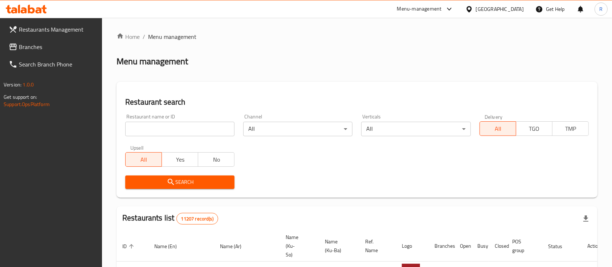
click at [169, 132] on input "search" at bounding box center [179, 129] width 109 height 15
type input "خ"
type input "omran b"
click at [184, 179] on span "Search" at bounding box center [180, 182] width 98 height 9
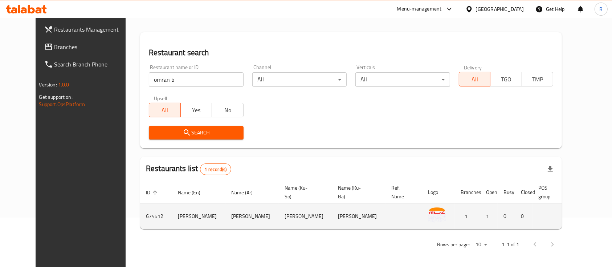
scroll to position [50, 0]
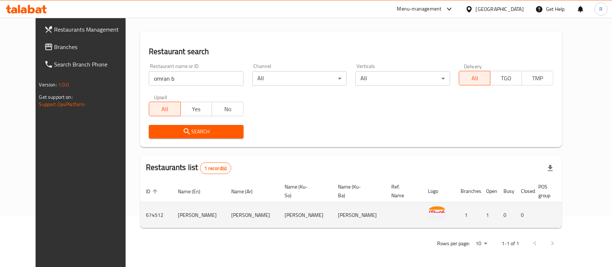
click at [612, 215] on icon "enhanced table" at bounding box center [618, 215] width 3 height 3
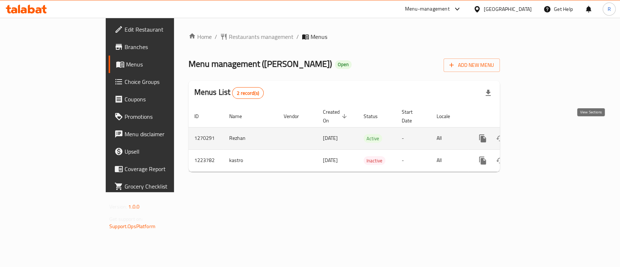
click at [538, 135] on icon "enhanced table" at bounding box center [535, 138] width 7 height 7
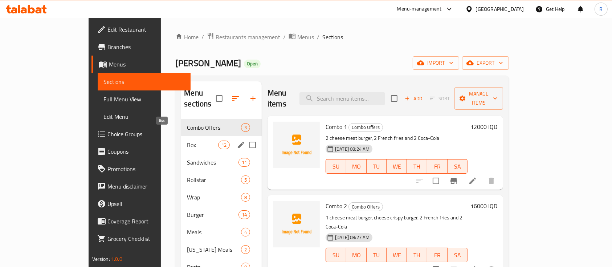
click at [187, 141] on span "Box" at bounding box center [202, 145] width 31 height 9
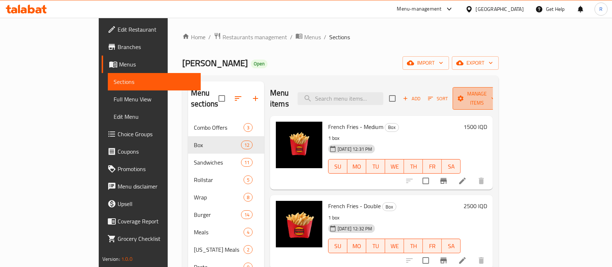
click at [496, 91] on span "Manage items" at bounding box center [477, 98] width 37 height 18
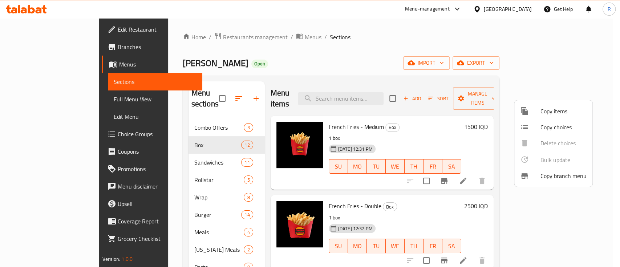
click at [548, 112] on span "Copy items" at bounding box center [563, 111] width 46 height 9
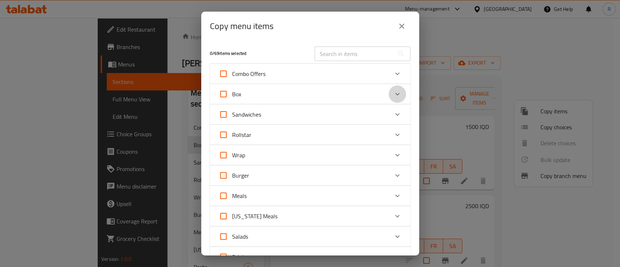
click at [393, 97] on icon "Expand" at bounding box center [397, 94] width 9 height 9
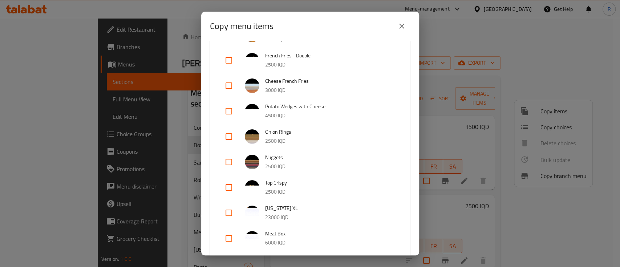
scroll to position [194, 0]
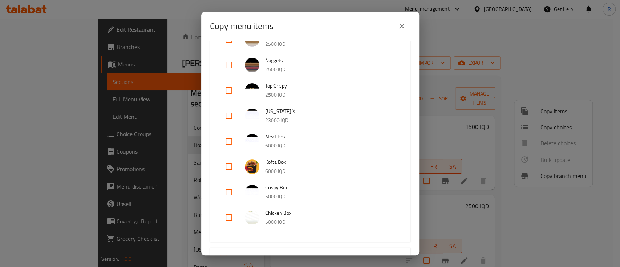
click at [228, 114] on input "checkbox" at bounding box center [228, 115] width 17 height 17
checkbox input "true"
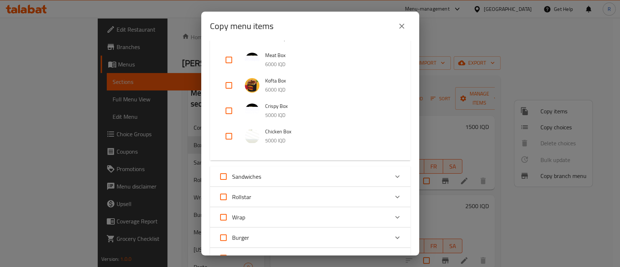
scroll to position [453, 0]
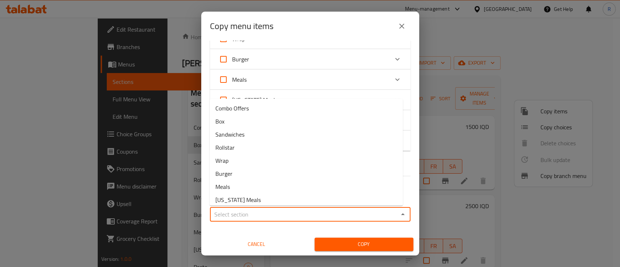
click at [269, 214] on input "Sections   *" at bounding box center [304, 214] width 184 height 10
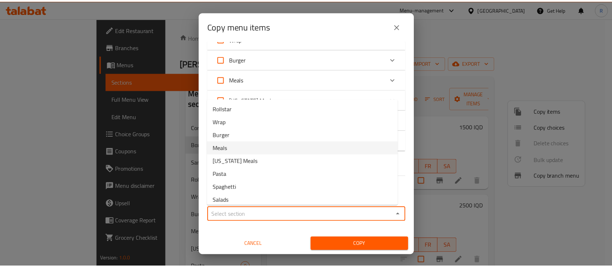
scroll to position [56, 0]
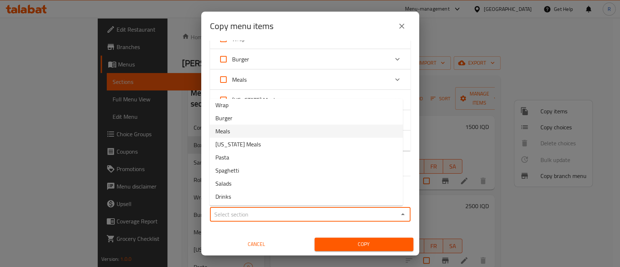
click at [231, 129] on li "Meals" at bounding box center [306, 131] width 193 height 13
type input "Meals"
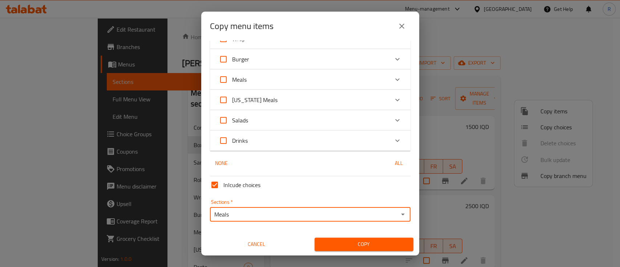
click at [329, 243] on span "Copy" at bounding box center [363, 244] width 87 height 9
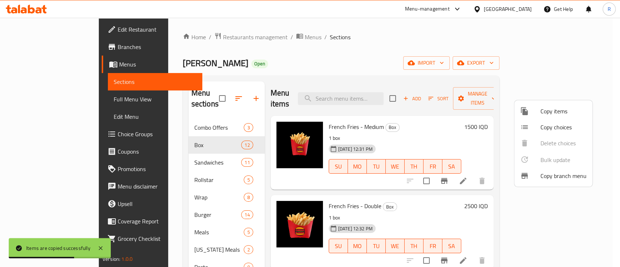
click at [246, 63] on div at bounding box center [310, 133] width 620 height 267
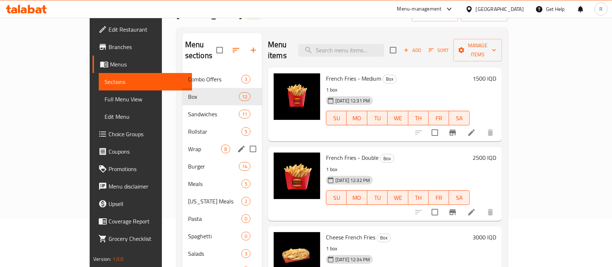
scroll to position [0, 0]
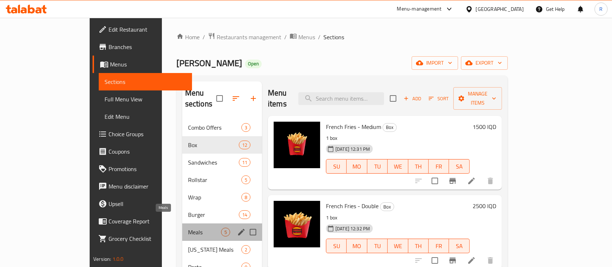
click at [188, 228] on span "Meals" at bounding box center [204, 232] width 33 height 9
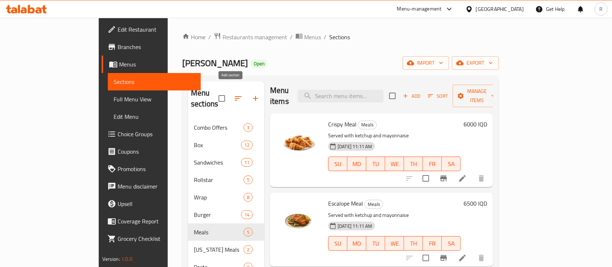
click at [251, 95] on icon "button" at bounding box center [255, 98] width 9 height 9
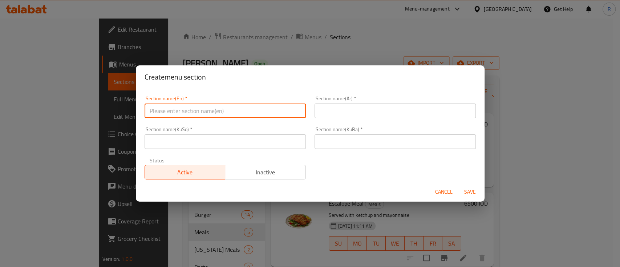
click at [184, 110] on input "text" at bounding box center [225, 111] width 161 height 15
type input "Rizo"
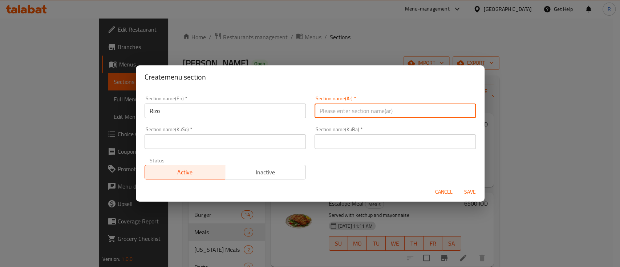
click at [357, 112] on input "text" at bounding box center [395, 111] width 161 height 15
type input "ريزو"
click at [318, 144] on input "text" at bounding box center [395, 141] width 161 height 15
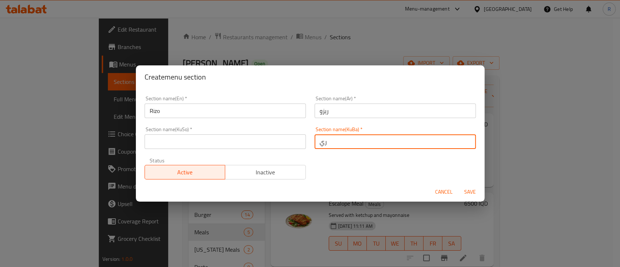
type input "ريزو"
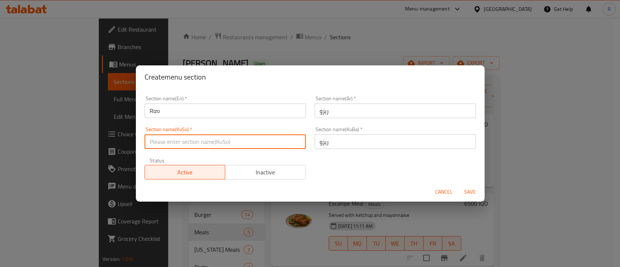
click at [247, 149] on div "Section name(KuSo)   * Section name(KuSo) *" at bounding box center [225, 137] width 170 height 31
type input "ريزو"
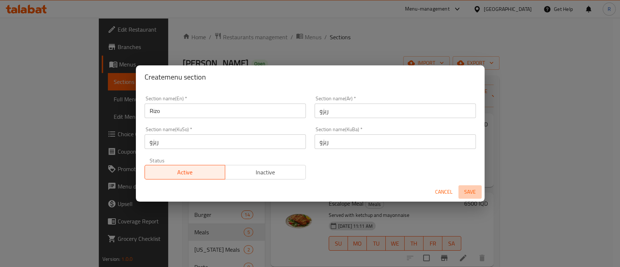
click at [470, 191] on span "Save" at bounding box center [469, 191] width 17 height 9
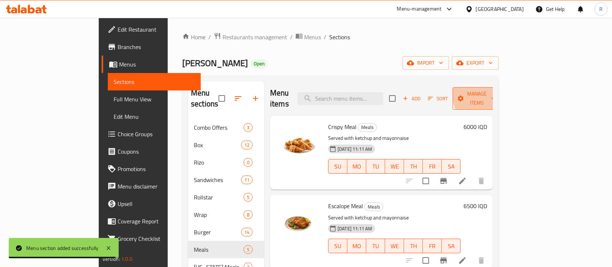
click at [496, 93] on span "Manage items" at bounding box center [477, 98] width 37 height 18
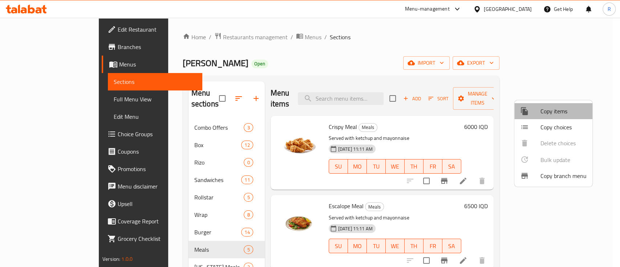
click at [556, 115] on span "Copy items" at bounding box center [563, 111] width 46 height 9
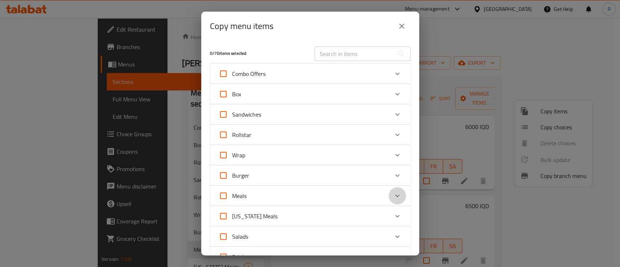
click at [393, 195] on icon "Expand" at bounding box center [397, 195] width 9 height 9
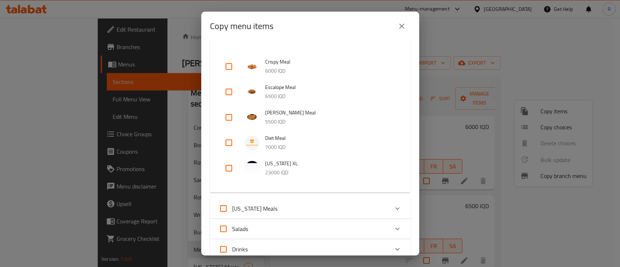
scroll to position [194, 0]
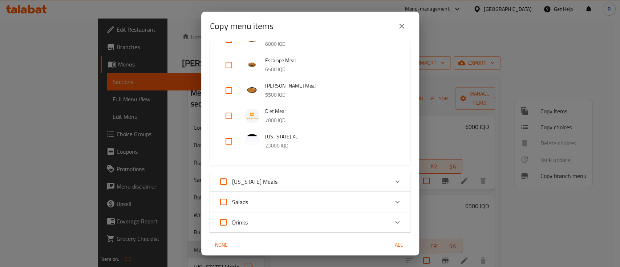
click at [228, 90] on input "checkbox" at bounding box center [228, 90] width 17 height 17
checkbox input "true"
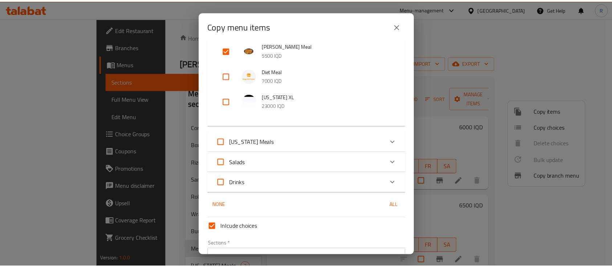
scroll to position [275, 0]
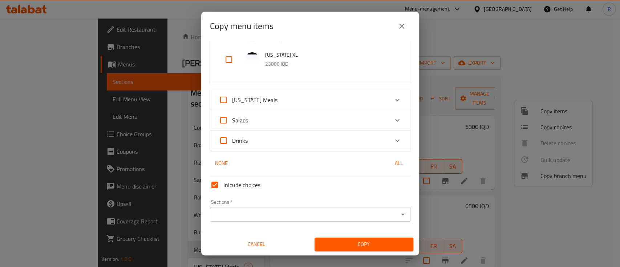
click at [265, 214] on input "Sections   *" at bounding box center [304, 214] width 184 height 10
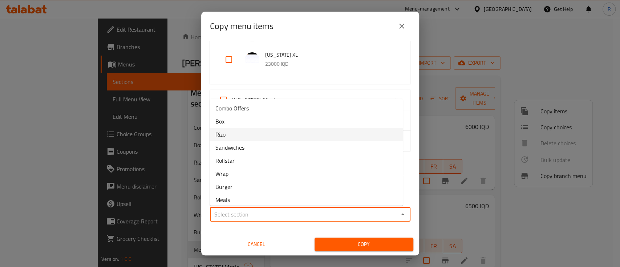
click at [226, 137] on li "Rizo" at bounding box center [306, 134] width 193 height 13
type input "Rizo"
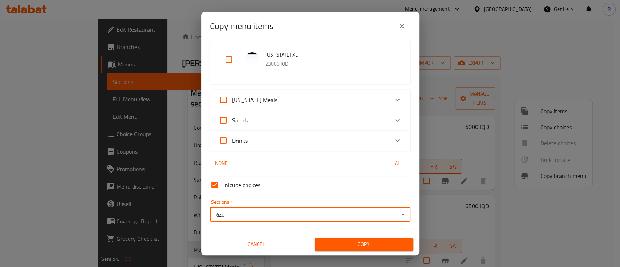
click at [385, 244] on span "Copy" at bounding box center [363, 244] width 87 height 9
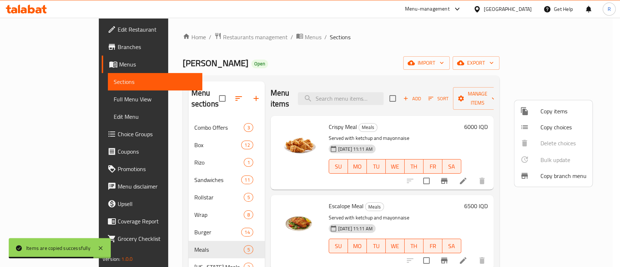
click at [244, 179] on div at bounding box center [310, 133] width 620 height 267
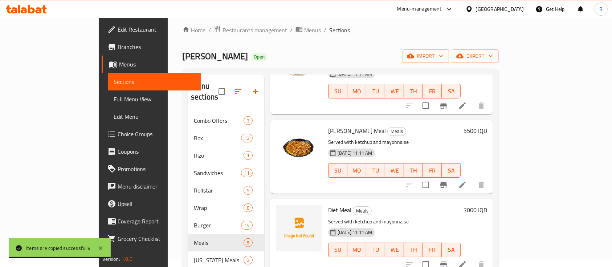
scroll to position [48, 0]
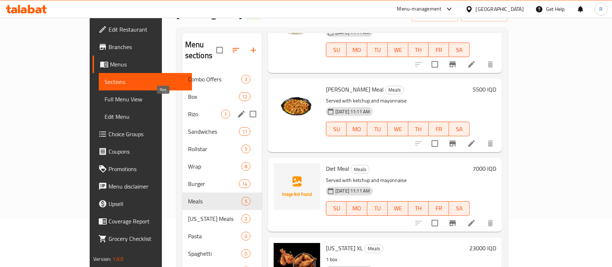
click at [188, 110] on span "Rizo" at bounding box center [204, 114] width 33 height 9
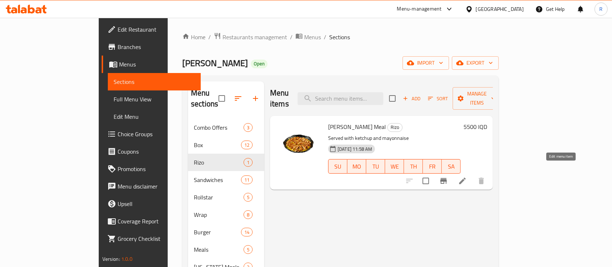
click at [467, 177] on icon at bounding box center [462, 181] width 9 height 9
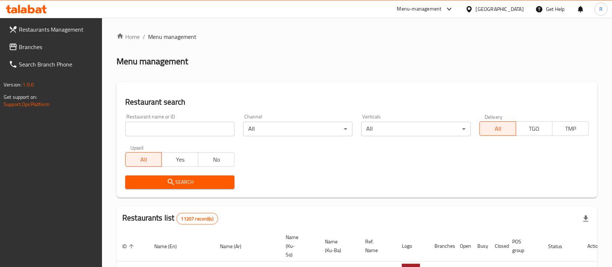
click at [198, 128] on input "search" at bounding box center [179, 129] width 109 height 15
type input "omran b"
click at [175, 180] on icon "submit" at bounding box center [171, 182] width 9 height 9
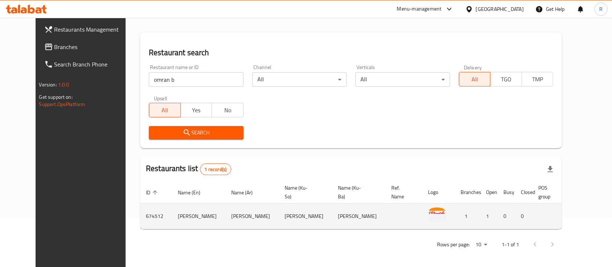
scroll to position [50, 0]
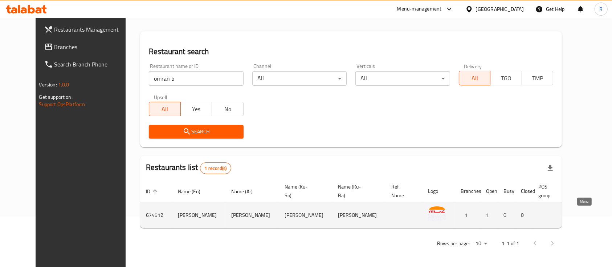
click at [612, 216] on icon "enhanced table" at bounding box center [617, 215] width 8 height 6
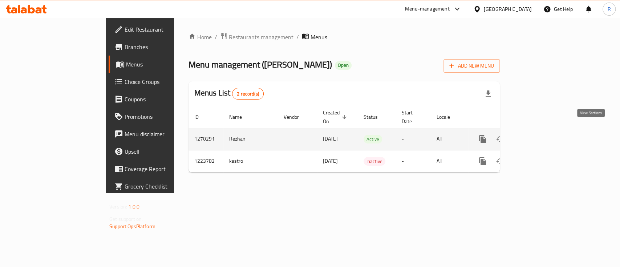
click at [539, 135] on icon "enhanced table" at bounding box center [535, 139] width 9 height 9
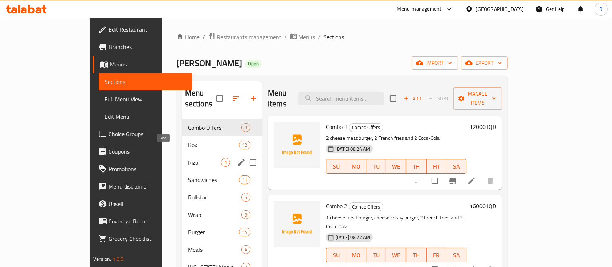
click at [188, 158] on span "Rizo" at bounding box center [204, 162] width 33 height 9
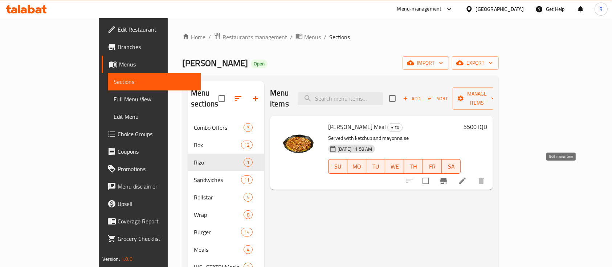
click at [466, 178] on icon at bounding box center [462, 181] width 7 height 7
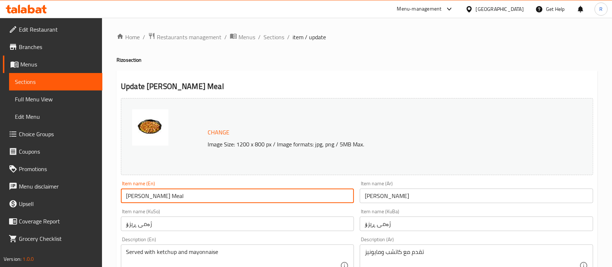
click at [125, 195] on input "[PERSON_NAME] Meal" at bounding box center [237, 195] width 233 height 15
type input "Crispy [PERSON_NAME] Meal"
click at [421, 202] on input "[PERSON_NAME]" at bounding box center [476, 195] width 233 height 15
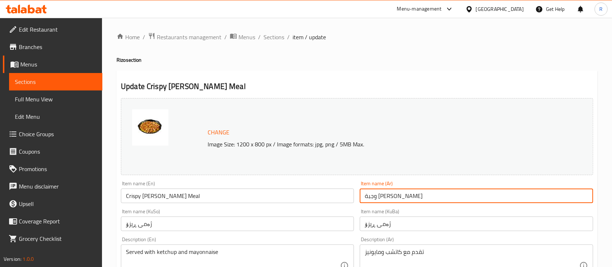
type input "وجبة [PERSON_NAME]"
click at [408, 222] on input "ژەمی ڕیزۆ" at bounding box center [476, 223] width 233 height 15
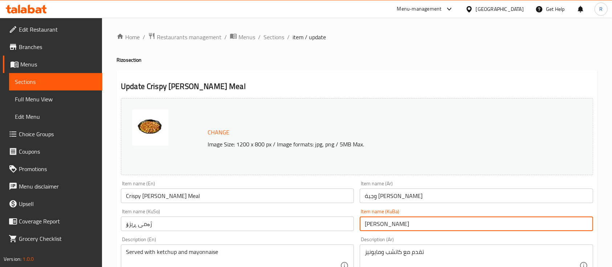
type input "[PERSON_NAME]"
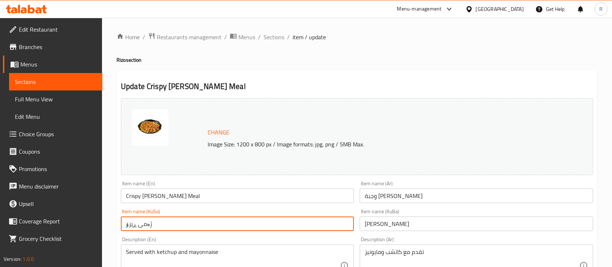
drag, startPoint x: 82, startPoint y: 226, endPoint x: 76, endPoint y: 226, distance: 6.2
paste input "كريسبى"
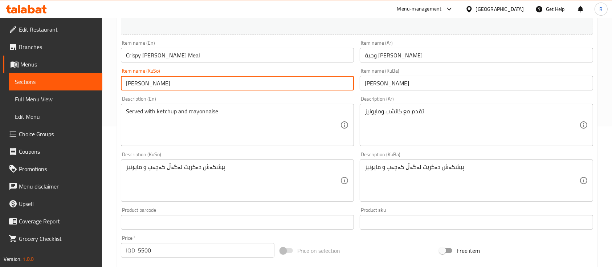
scroll to position [340, 0]
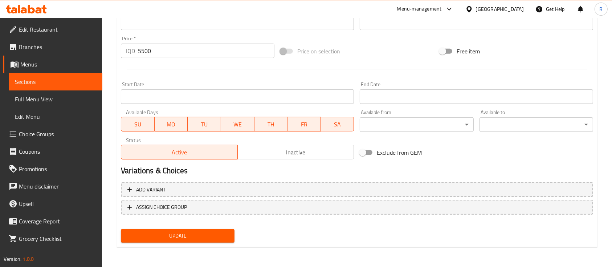
type input "[PERSON_NAME]"
click at [155, 233] on span "Update" at bounding box center [178, 235] width 102 height 9
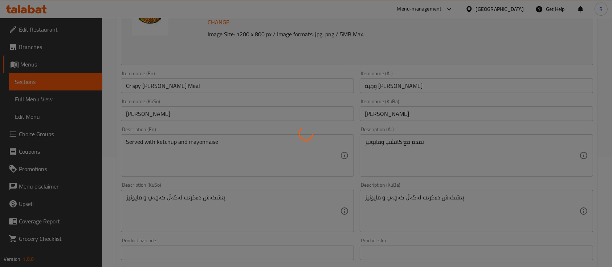
scroll to position [0, 0]
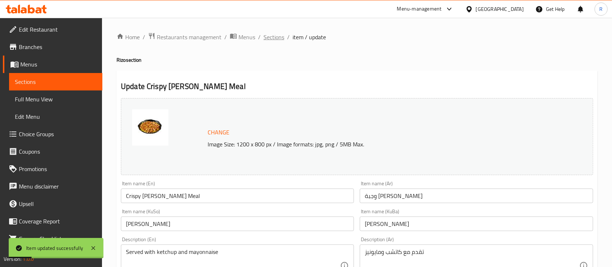
click at [272, 36] on span "Sections" at bounding box center [274, 37] width 21 height 9
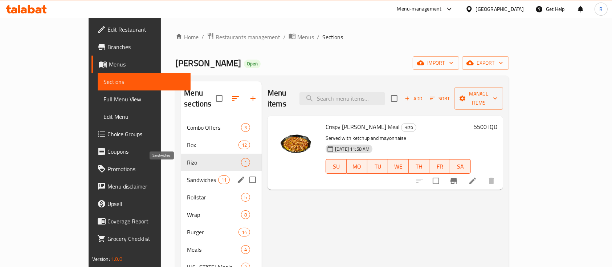
scroll to position [102, 0]
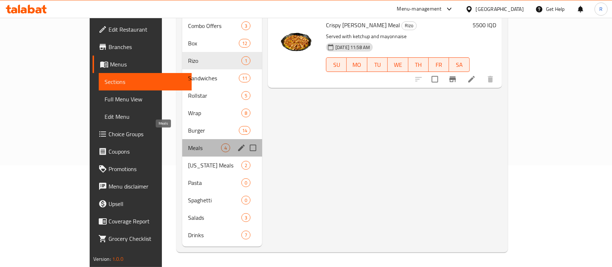
click at [188, 143] on span "Meals" at bounding box center [204, 147] width 33 height 9
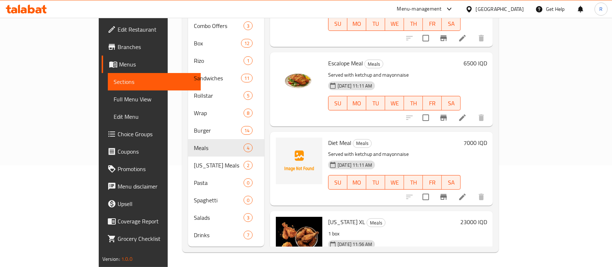
scroll to position [48, 0]
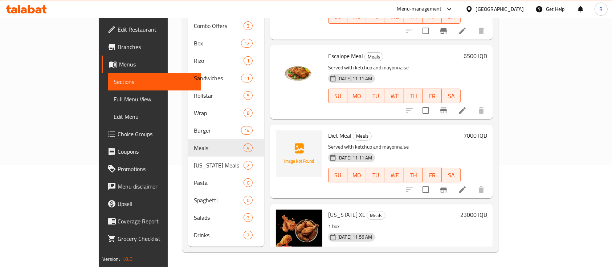
click at [487, 130] on h6 "7000 IQD" at bounding box center [476, 135] width 24 height 10
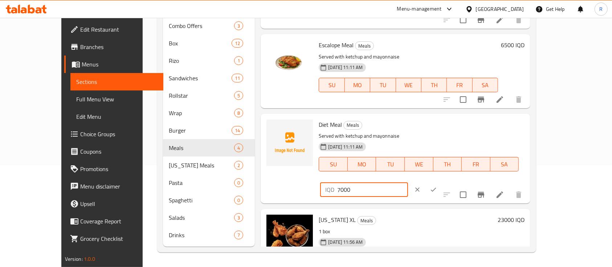
drag, startPoint x: 504, startPoint y: 131, endPoint x: 454, endPoint y: 135, distance: 49.9
click at [454, 135] on div "Diet Meal Meals Served with ketchup and mayonnaise [DATE] 11:11 AM SU MO TU WE …" at bounding box center [422, 159] width 212 height 84
type input "5500"
click at [437, 186] on icon "ok" at bounding box center [433, 189] width 7 height 7
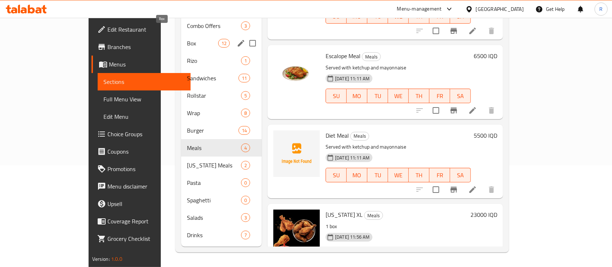
click at [187, 39] on span "Box" at bounding box center [202, 43] width 31 height 9
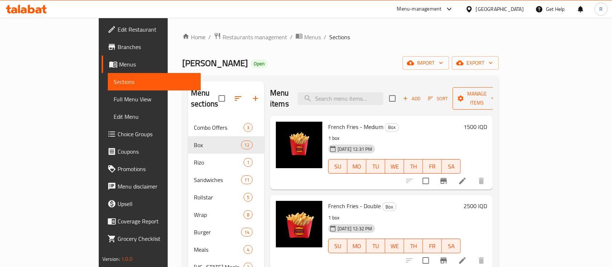
click at [496, 93] on span "Manage items" at bounding box center [477, 98] width 37 height 18
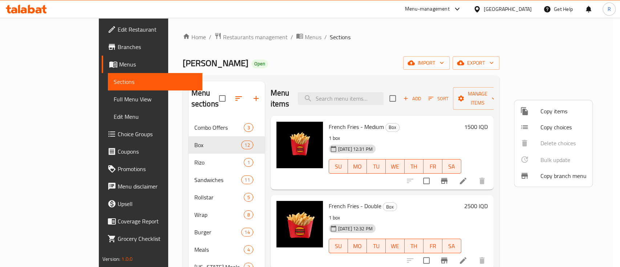
click at [547, 112] on span "Copy items" at bounding box center [563, 111] width 46 height 9
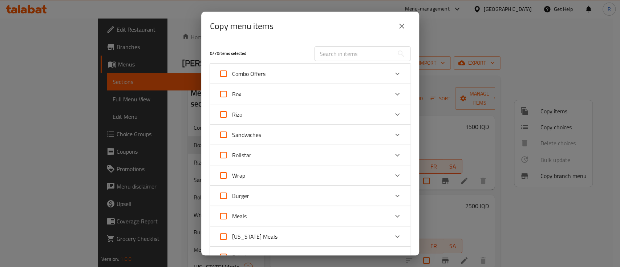
click at [393, 95] on icon "Expand" at bounding box center [397, 94] width 9 height 9
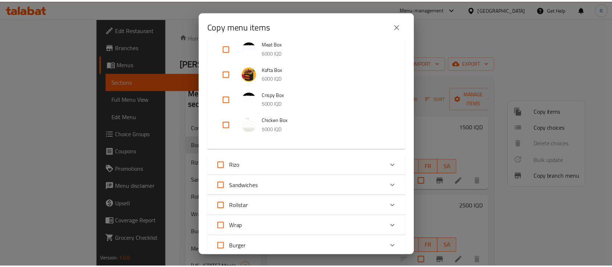
scroll to position [291, 0]
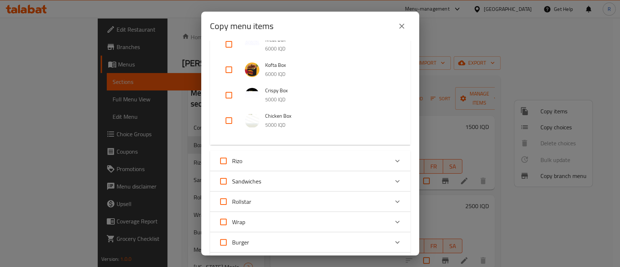
click at [454, 39] on div "Copy menu items 0 / 70 items selected ​ Combo Offers Combo 1 12000 IQD Combo 2 …" at bounding box center [310, 133] width 620 height 267
click at [399, 27] on icon "close" at bounding box center [401, 26] width 9 height 9
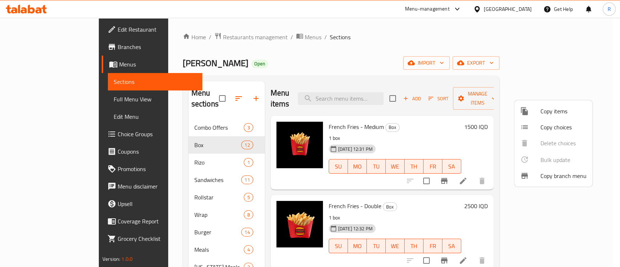
drag, startPoint x: 425, startPoint y: 16, endPoint x: 411, endPoint y: 45, distance: 32.5
click at [419, 27] on div at bounding box center [310, 133] width 620 height 267
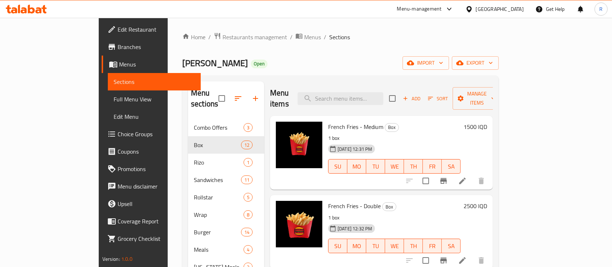
click at [410, 48] on div "Home / Restaurants management / Menus / Sections [PERSON_NAME] Open import expo…" at bounding box center [340, 193] width 317 height 322
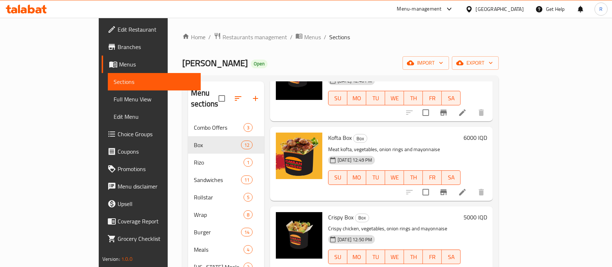
scroll to position [102, 0]
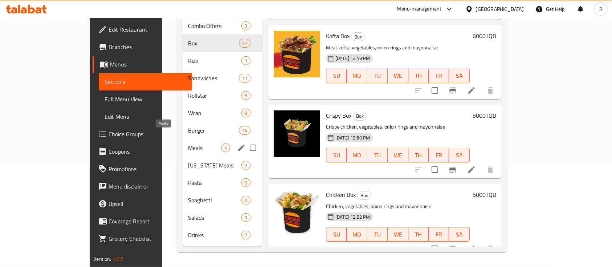
click at [188, 143] on span "Meals" at bounding box center [204, 147] width 33 height 9
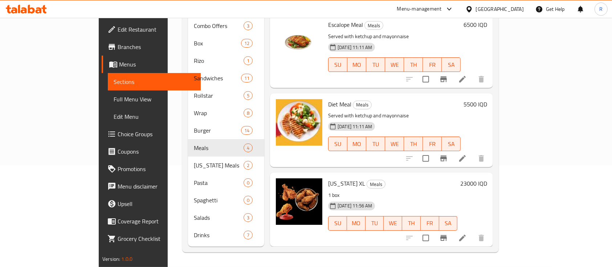
scroll to position [68, 0]
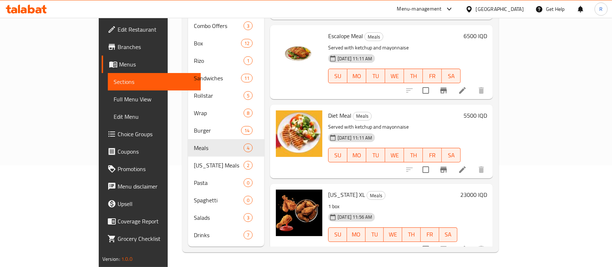
click at [264, 196] on div "Menu items Add Sort Manage items Crispy Meal Meals Served with ketchup and mayo…" at bounding box center [378, 113] width 229 height 267
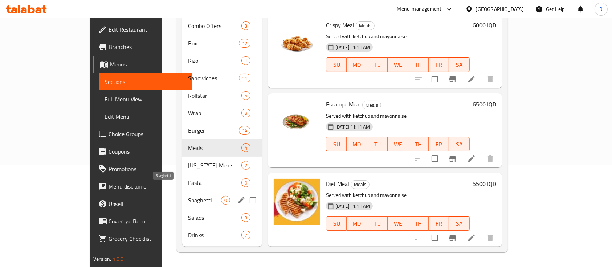
scroll to position [53, 0]
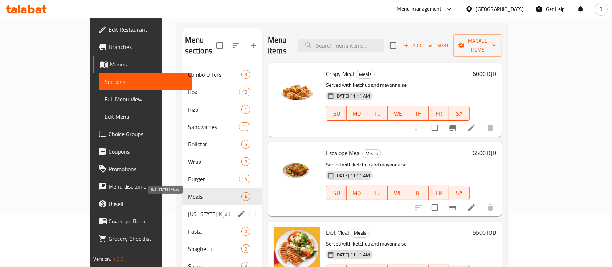
click at [188, 210] on span "[US_STATE] Meals" at bounding box center [204, 214] width 33 height 9
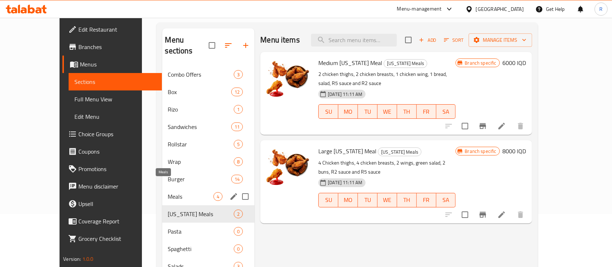
click at [168, 192] on span "Meals" at bounding box center [191, 196] width 46 height 9
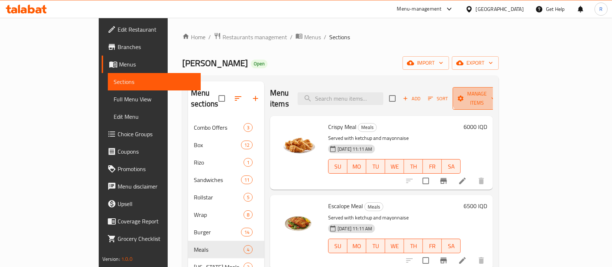
click at [496, 92] on span "Manage items" at bounding box center [477, 98] width 37 height 18
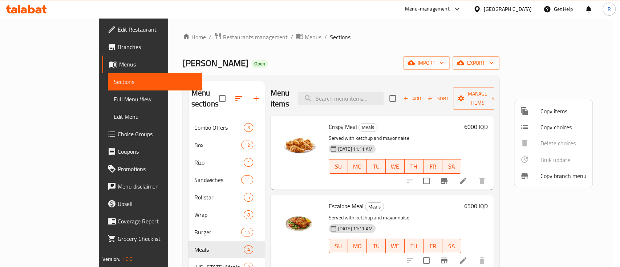
click at [163, 255] on div at bounding box center [310, 133] width 620 height 267
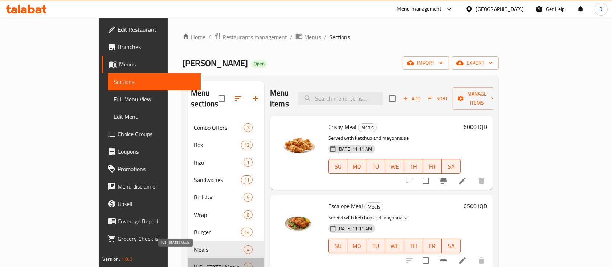
click at [194, 263] on span "[US_STATE] Meals" at bounding box center [219, 267] width 50 height 9
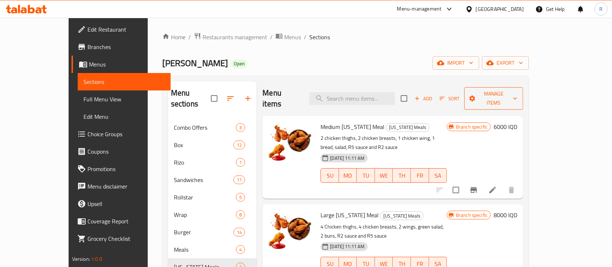
click at [518, 93] on span "Manage items" at bounding box center [493, 98] width 47 height 18
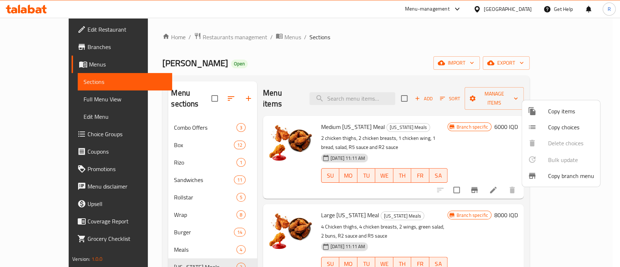
click at [550, 111] on span "Copy items" at bounding box center [571, 111] width 46 height 9
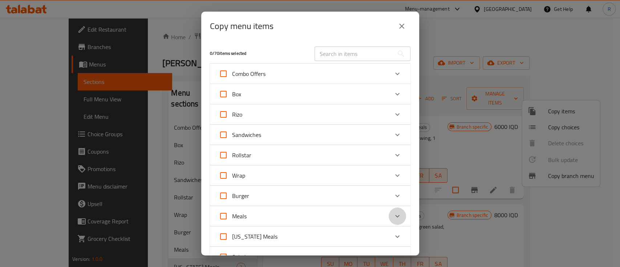
click at [389, 214] on div "Expand" at bounding box center [397, 215] width 17 height 17
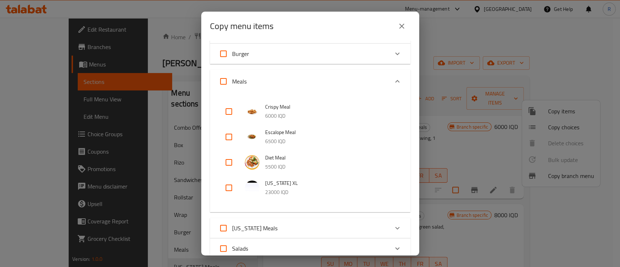
scroll to position [270, 0]
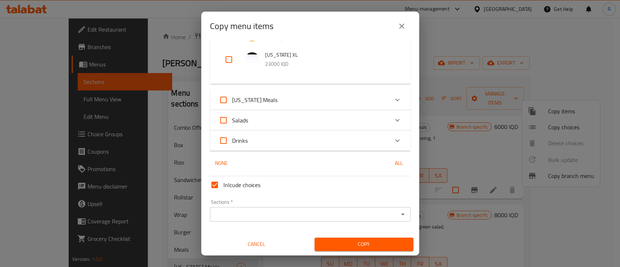
click at [230, 61] on input "checkbox" at bounding box center [228, 59] width 17 height 17
checkbox input "true"
click at [226, 211] on input "Sections   *" at bounding box center [304, 214] width 184 height 10
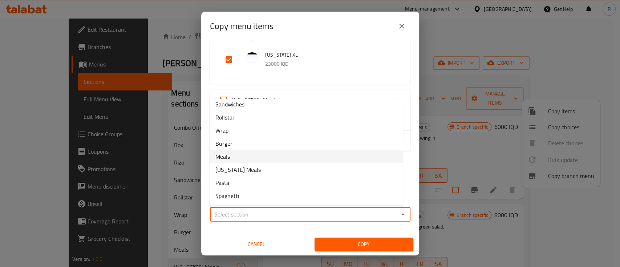
scroll to position [69, 0]
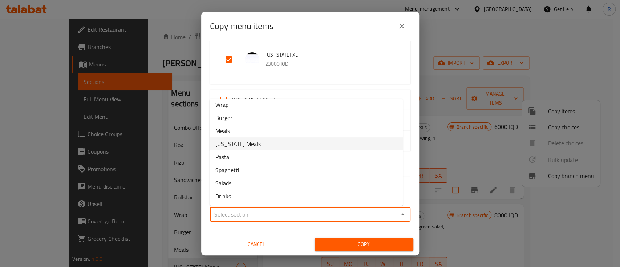
click at [250, 145] on span "[US_STATE] Meals" at bounding box center [237, 143] width 45 height 9
type input "[US_STATE] Meals"
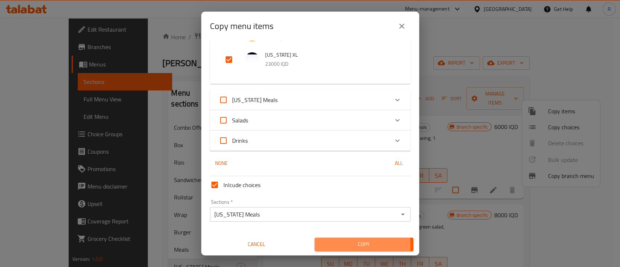
click at [338, 246] on span "Copy" at bounding box center [363, 244] width 87 height 9
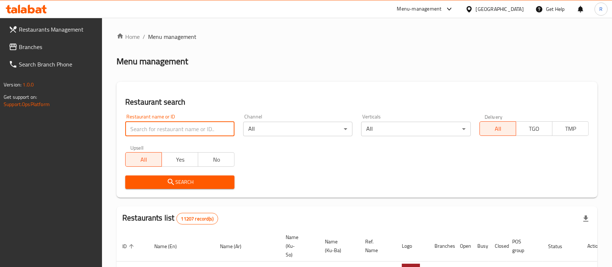
click at [188, 127] on input "search" at bounding box center [179, 129] width 109 height 15
type input "خ"
type input "omran b"
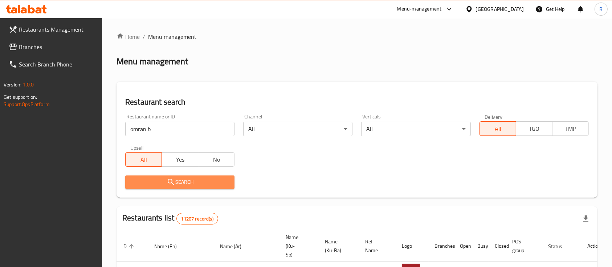
click at [169, 182] on icon "submit" at bounding box center [171, 182] width 9 height 9
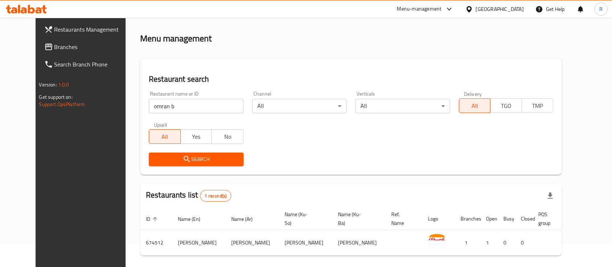
scroll to position [50, 0]
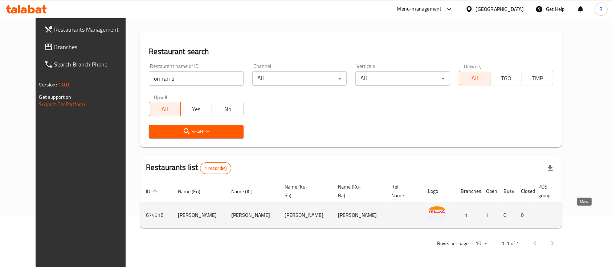
click at [612, 215] on icon "enhanced table" at bounding box center [617, 215] width 8 height 6
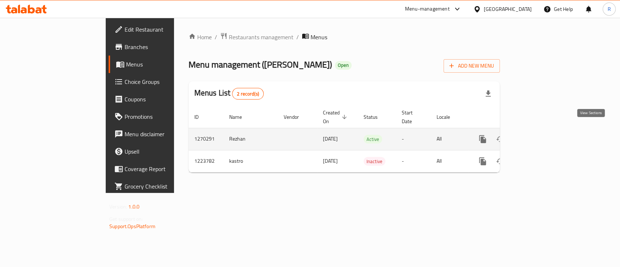
click at [539, 135] on icon "enhanced table" at bounding box center [535, 139] width 9 height 9
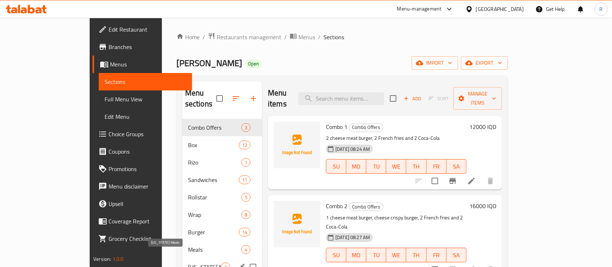
scroll to position [102, 0]
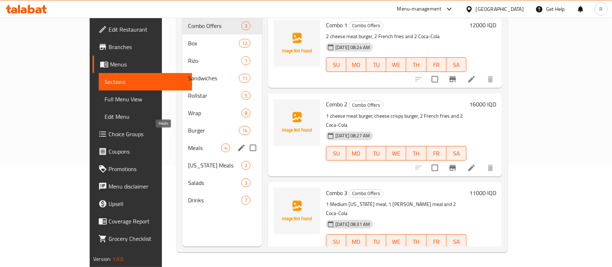
click at [188, 143] on span "Meals" at bounding box center [204, 147] width 33 height 9
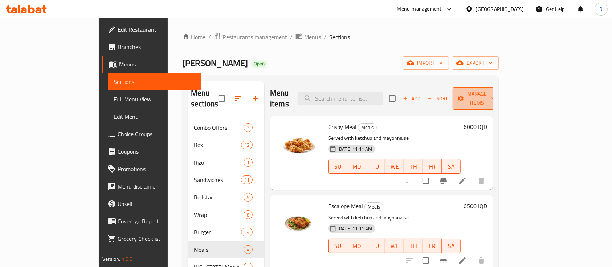
click at [496, 90] on span "Manage items" at bounding box center [477, 98] width 37 height 18
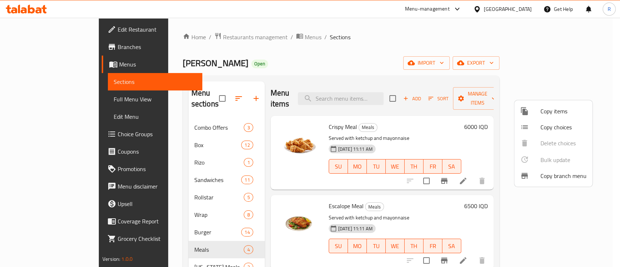
click at [529, 112] on div at bounding box center [530, 111] width 20 height 9
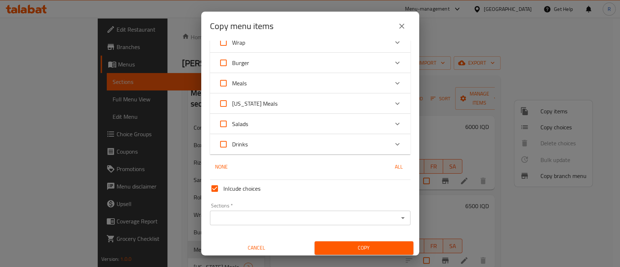
scroll to position [137, 0]
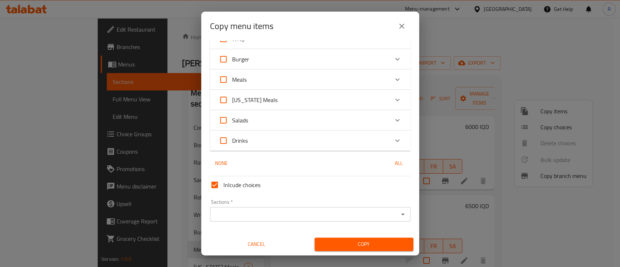
click at [259, 83] on div "Meals" at bounding box center [304, 79] width 170 height 17
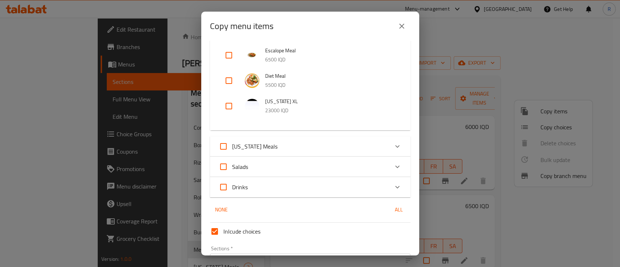
scroll to position [173, 0]
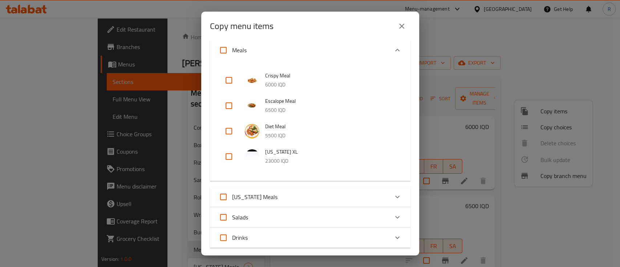
click at [229, 155] on input "checkbox" at bounding box center [228, 156] width 17 height 17
checkbox input "true"
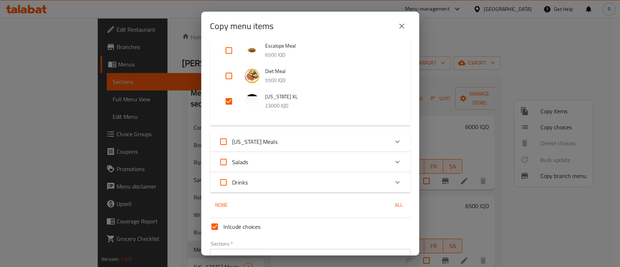
scroll to position [270, 0]
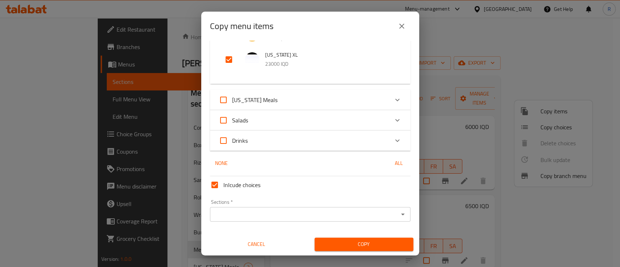
click at [248, 214] on input "Sections   *" at bounding box center [304, 214] width 184 height 10
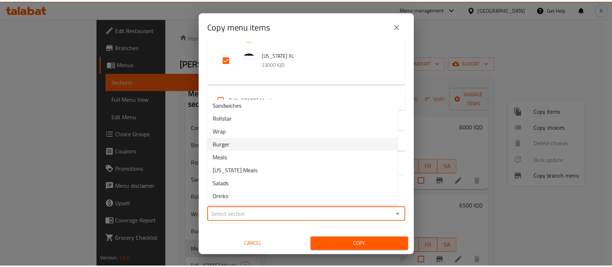
scroll to position [43, 0]
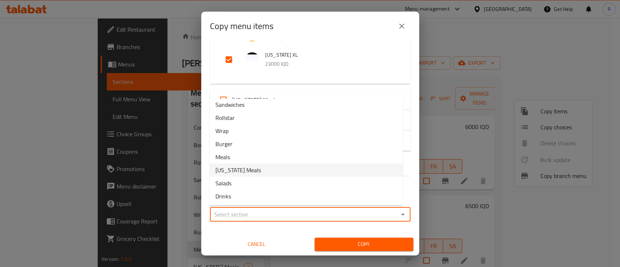
click at [248, 173] on span "[US_STATE] Meals" at bounding box center [237, 170] width 45 height 9
type input "[US_STATE] Meals"
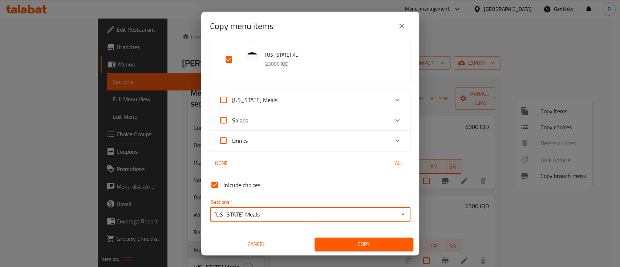
click at [324, 244] on span "Copy" at bounding box center [363, 244] width 87 height 9
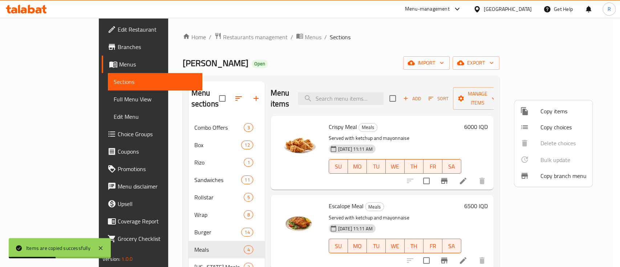
click at [397, 44] on div at bounding box center [310, 133] width 620 height 267
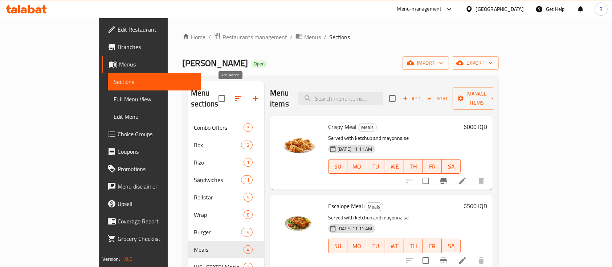
click at [251, 96] on icon "button" at bounding box center [255, 98] width 9 height 9
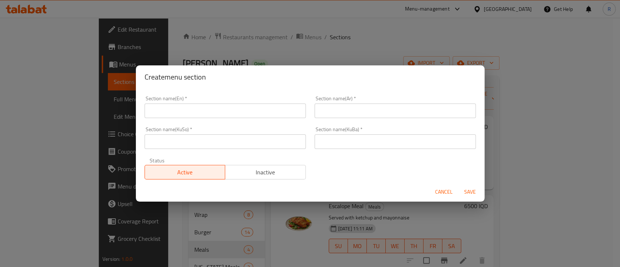
click at [224, 111] on input "text" at bounding box center [225, 111] width 161 height 15
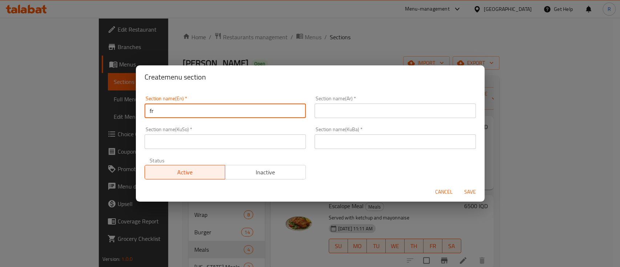
type input "f"
type input "French Fries"
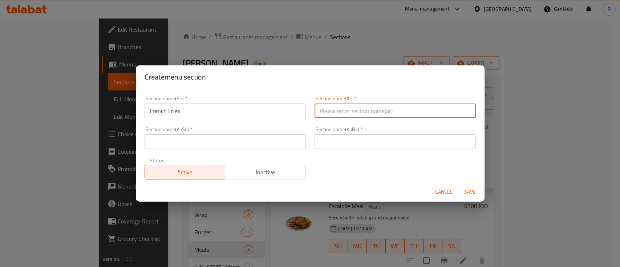
click at [359, 110] on input "text" at bounding box center [395, 111] width 161 height 15
drag, startPoint x: 359, startPoint y: 110, endPoint x: 303, endPoint y: 107, distance: 56.4
click at [294, 109] on div "Section name(En)   * French Fries Section name(En) * Section name(Ar)   * فنكر …" at bounding box center [310, 138] width 340 height 92
type input "فنكر"
click at [352, 143] on input "text" at bounding box center [395, 141] width 161 height 15
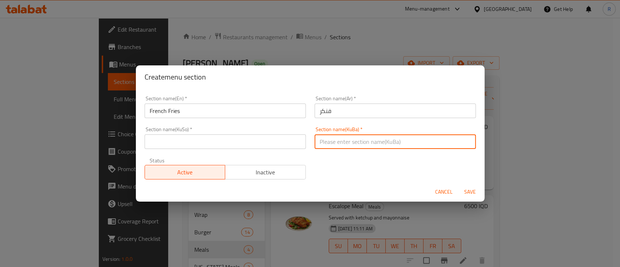
paste input "فنكر"
type input "فنكر"
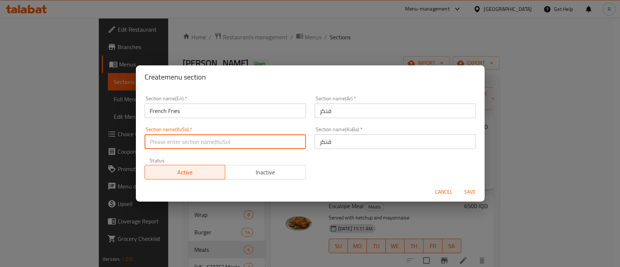
paste input "فنكر"
type input "فنكر"
click at [467, 191] on span "Save" at bounding box center [469, 191] width 17 height 9
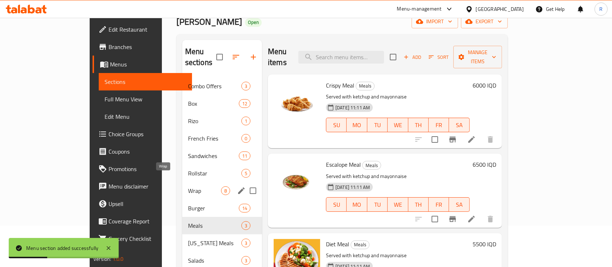
scroll to position [48, 0]
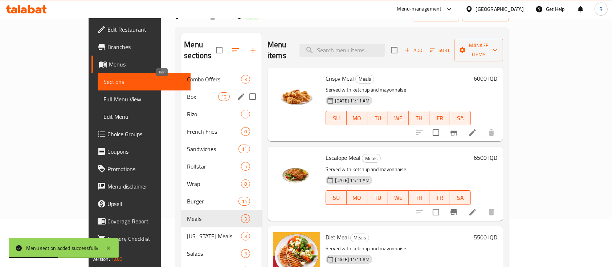
click at [187, 92] on span "Box" at bounding box center [202, 96] width 31 height 9
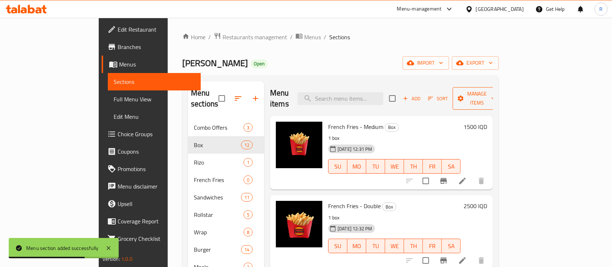
click at [496, 96] on span "Manage items" at bounding box center [477, 98] width 37 height 18
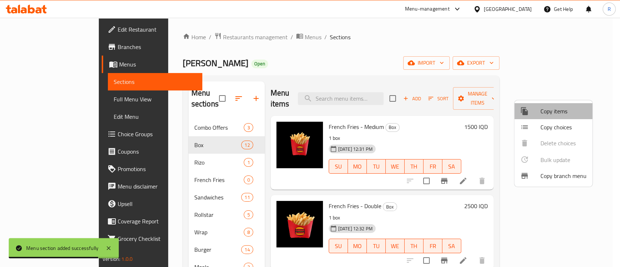
click at [547, 107] on span "Copy items" at bounding box center [563, 111] width 46 height 9
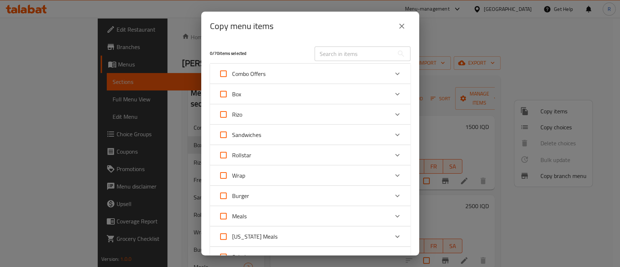
click at [393, 94] on icon "Expand" at bounding box center [397, 94] width 9 height 9
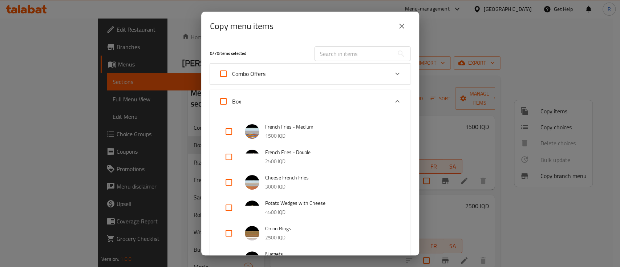
click at [229, 132] on input "checkbox" at bounding box center [228, 131] width 17 height 17
checkbox input "true"
click at [228, 155] on input "checkbox" at bounding box center [228, 156] width 17 height 17
checkbox input "true"
click at [232, 183] on input "checkbox" at bounding box center [228, 182] width 17 height 17
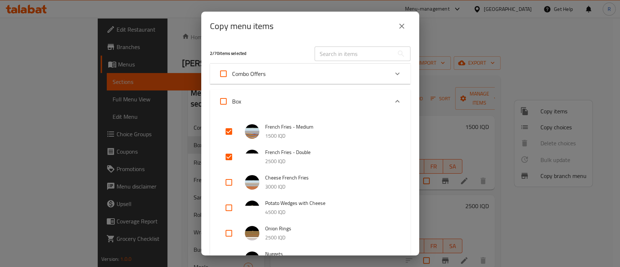
checkbox input "true"
click at [230, 209] on input "checkbox" at bounding box center [228, 207] width 17 height 17
checkbox input "true"
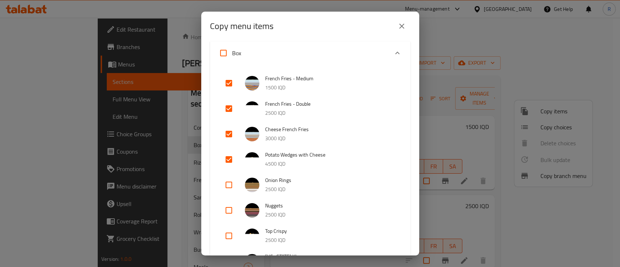
click at [227, 187] on input "checkbox" at bounding box center [228, 184] width 17 height 17
checkbox input "true"
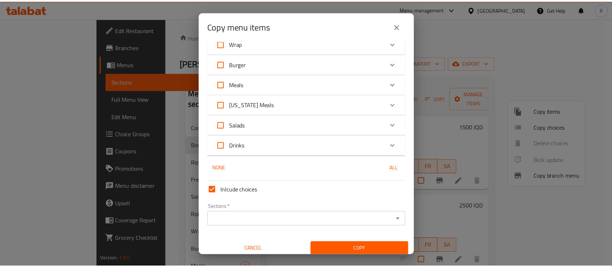
scroll to position [474, 0]
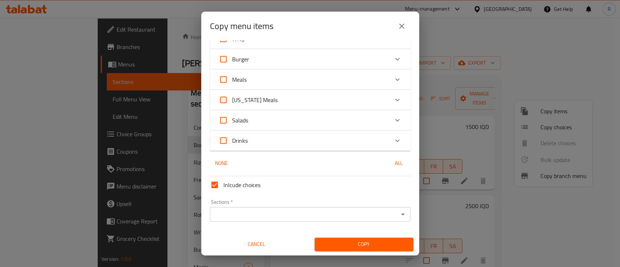
click at [238, 215] on input "Sections   *" at bounding box center [304, 214] width 184 height 10
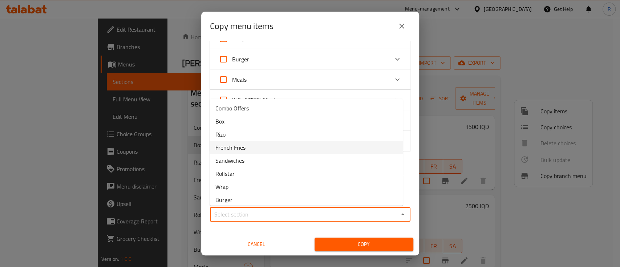
click at [259, 149] on li "French Fries" at bounding box center [306, 147] width 193 height 13
type input "French Fries"
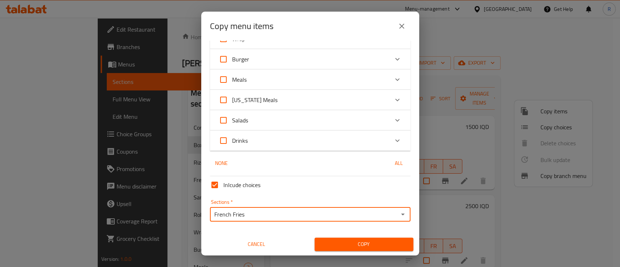
click at [345, 244] on span "Copy" at bounding box center [363, 244] width 87 height 9
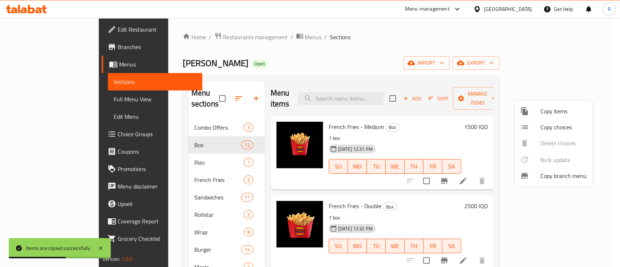
click at [167, 198] on div at bounding box center [310, 133] width 620 height 267
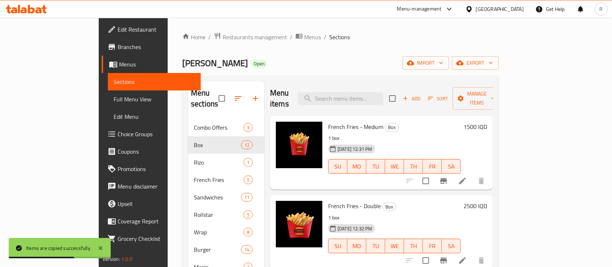
click at [314, 39] on ol "Home / Restaurants management / Menus / Sections" at bounding box center [340, 36] width 317 height 9
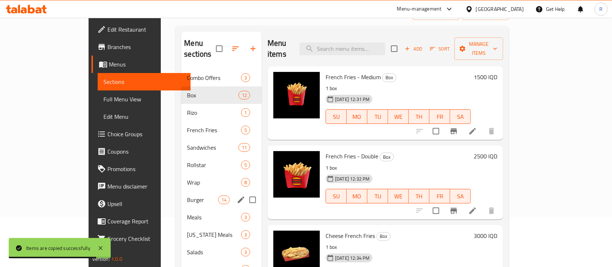
scroll to position [5, 0]
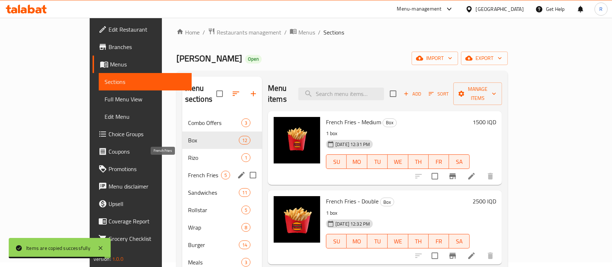
click at [188, 171] on span "French Fries" at bounding box center [204, 175] width 33 height 9
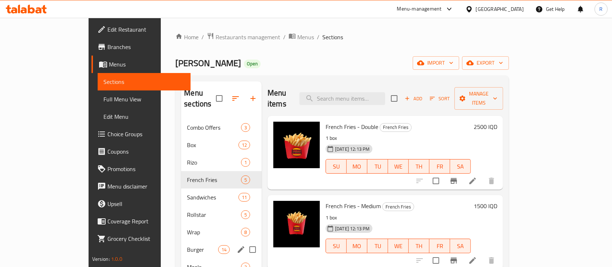
scroll to position [102, 0]
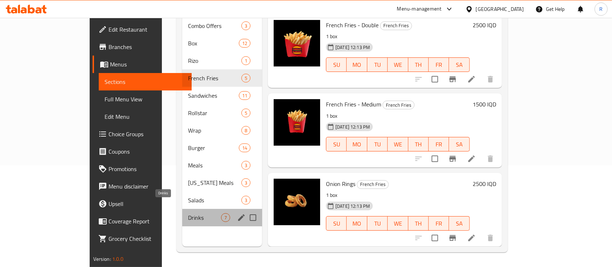
click at [188, 213] on span "Drinks" at bounding box center [204, 217] width 33 height 9
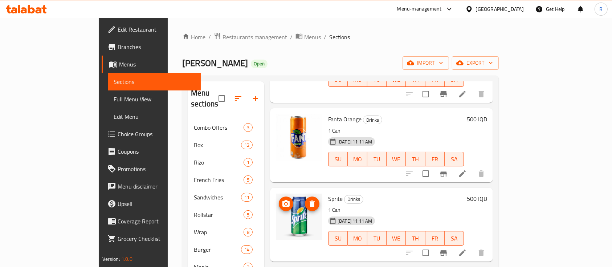
scroll to position [16, 0]
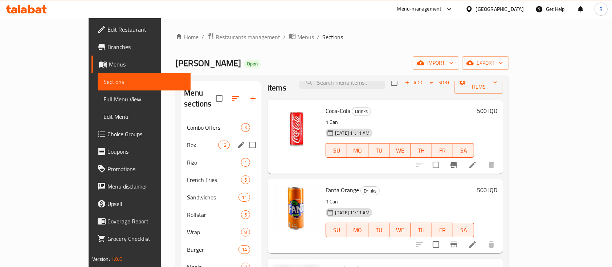
click at [181, 139] on div "Box 12" at bounding box center [221, 144] width 81 height 17
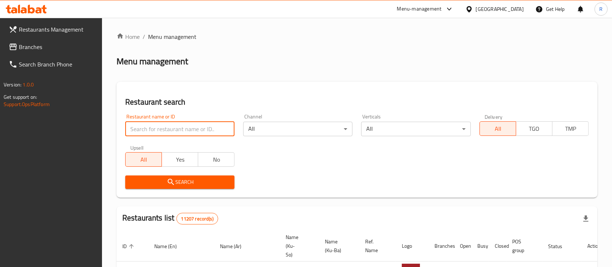
click at [195, 127] on input "search" at bounding box center [179, 129] width 109 height 15
type input "omran b"
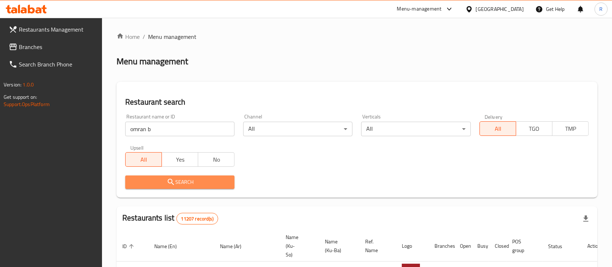
click at [194, 179] on span "Search" at bounding box center [180, 182] width 98 height 9
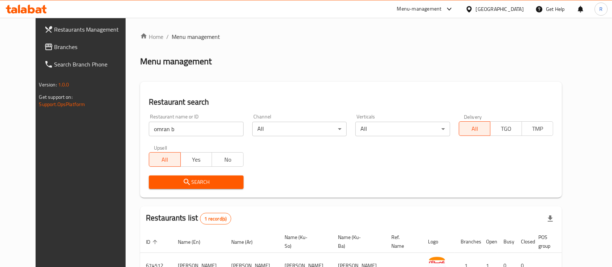
scroll to position [50, 0]
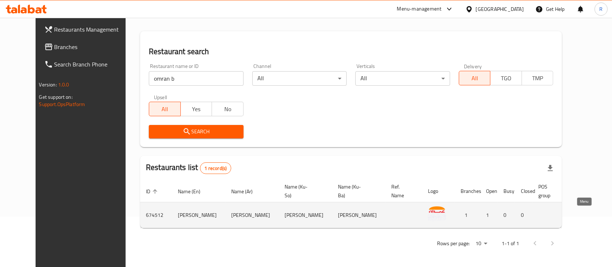
click at [612, 215] on icon "enhanced table" at bounding box center [617, 215] width 8 height 6
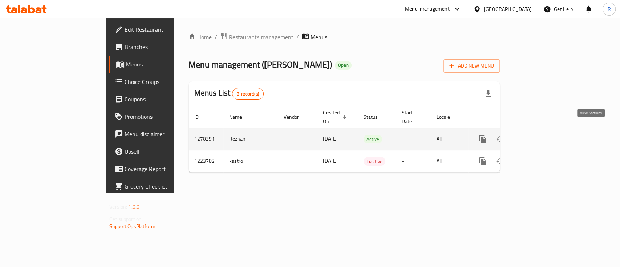
click at [539, 135] on icon "enhanced table" at bounding box center [535, 139] width 9 height 9
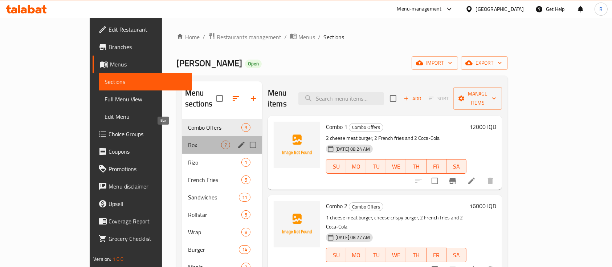
click at [188, 141] on span "Box" at bounding box center [204, 145] width 33 height 9
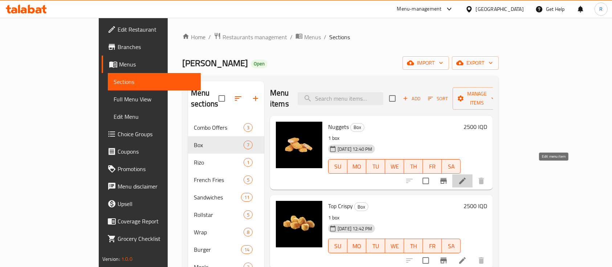
click at [467, 177] on icon at bounding box center [462, 181] width 9 height 9
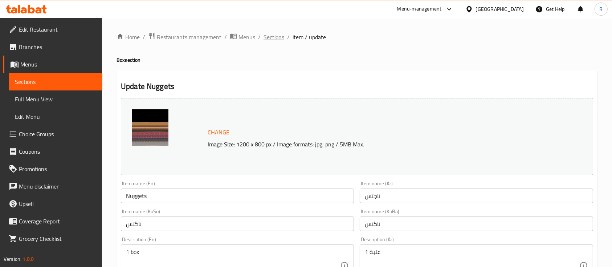
click at [275, 38] on span "Sections" at bounding box center [274, 37] width 21 height 9
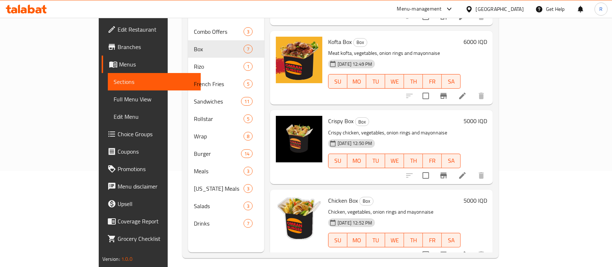
scroll to position [97, 0]
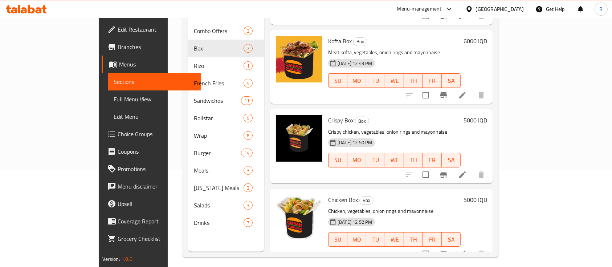
click at [466, 92] on icon at bounding box center [462, 95] width 7 height 7
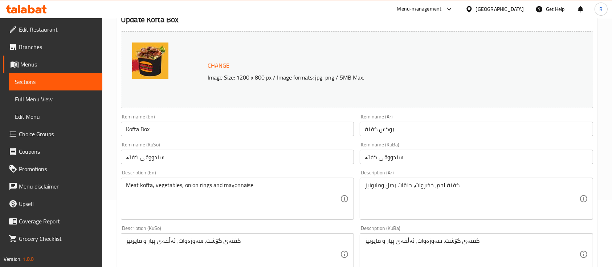
scroll to position [97, 0]
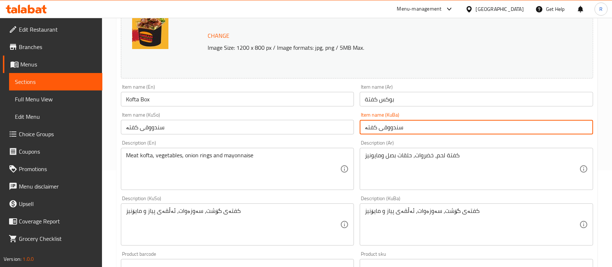
click at [405, 127] on input "سندووقی کفتە" at bounding box center [476, 127] width 233 height 15
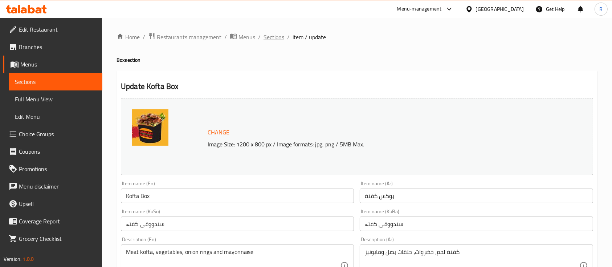
click at [270, 37] on span "Sections" at bounding box center [274, 37] width 21 height 9
